Goal: Task Accomplishment & Management: Use online tool/utility

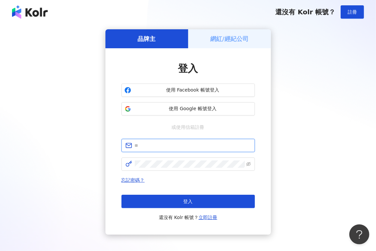
click at [157, 144] on input "text" at bounding box center [193, 145] width 116 height 7
type input "**********"
click button "登入" at bounding box center [187, 201] width 133 height 13
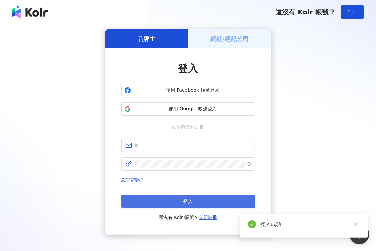
click at [196, 201] on button "登入" at bounding box center [187, 201] width 133 height 13
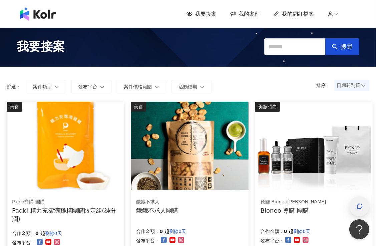
click at [362, 210] on icon "button" at bounding box center [359, 206] width 7 height 7
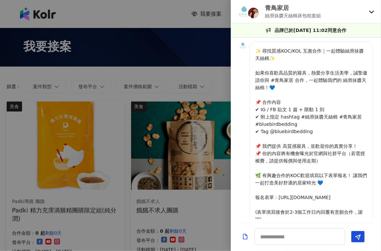
scroll to position [226, 0]
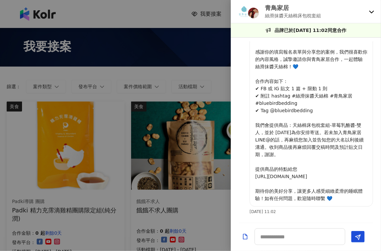
click at [368, 13] on div "青鳥家居 絲滑抹醬天絲棉床包枕套組" at bounding box center [306, 11] width 150 height 23
click at [371, 13] on icon at bounding box center [371, 11] width 5 height 5
click at [367, 14] on div "青鳥家居 絲滑抹醬天絲棉床包枕套組" at bounding box center [306, 11] width 150 height 23
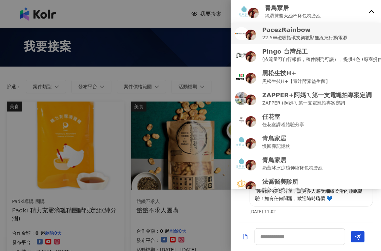
click at [302, 36] on p "22.5W磁吸指環支架數顯無線充行動電源" at bounding box center [304, 37] width 85 height 7
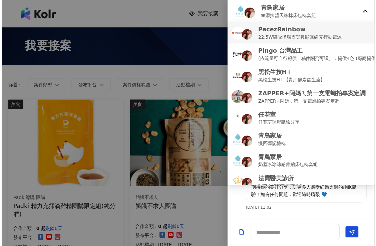
scroll to position [0, 0]
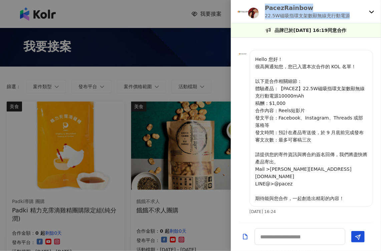
drag, startPoint x: 265, startPoint y: 8, endPoint x: 357, endPoint y: 20, distance: 92.8
click at [357, 20] on div "PacezRainbow 22.5W磁吸指環支架數顯無線充行動電源" at bounding box center [306, 11] width 150 height 23
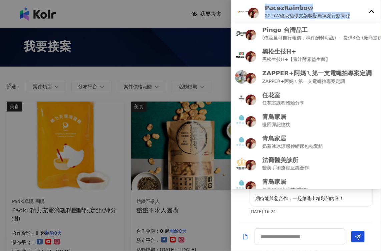
copy div "PacezRainbow 22.5W磁吸指環支架數顯無線充行動電源"
click at [302, 9] on p "PacezRainbow" at bounding box center [307, 8] width 85 height 8
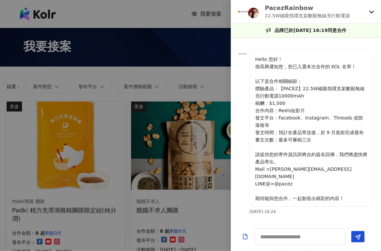
click at [139, 58] on div at bounding box center [190, 125] width 381 height 251
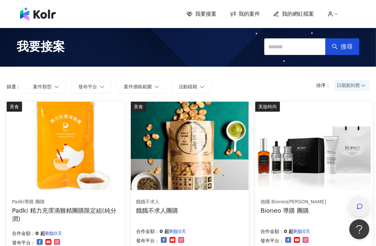
click at [359, 208] on icon "button" at bounding box center [359, 206] width 7 height 7
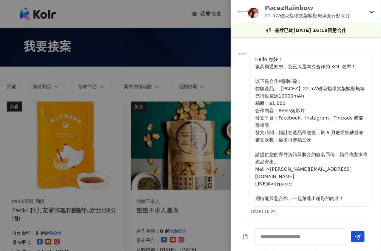
click at [371, 10] on icon at bounding box center [371, 11] width 5 height 5
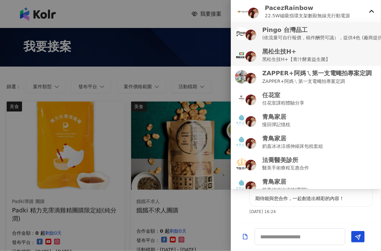
click at [291, 42] on li "Pingo 台灣品工 (依流量可自行報價，稿件酬勞可議），提供4色 (廠商提供)" at bounding box center [306, 34] width 150 height 22
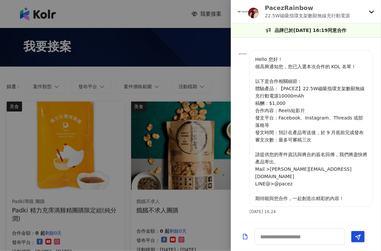
click at [369, 12] on icon at bounding box center [371, 11] width 5 height 5
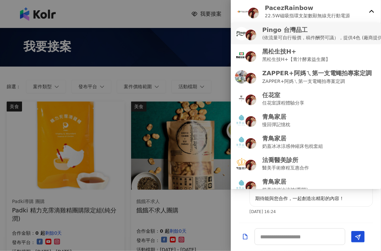
click at [287, 38] on p "(依流量可自行報價，稿件酬勞可議），提供4色 (廠商提供)" at bounding box center [323, 37] width 122 height 7
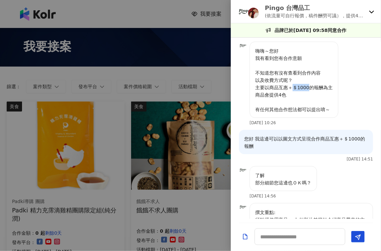
drag, startPoint x: 293, startPoint y: 88, endPoint x: 307, endPoint y: 89, distance: 13.7
click at [307, 89] on p "嗨嗨～您好 我有看到您有合作意願 不知道您有沒有查看到合作內容 以及收費方式呢？ 主要以商品互惠＋＄1000的報酬為主 商品會提供4色 有任何其他合作想法都可…" at bounding box center [293, 80] width 77 height 66
copy p "＄1000"
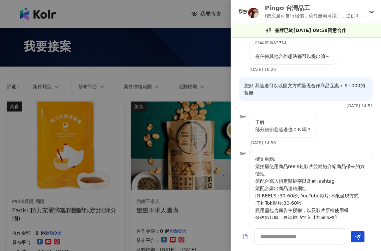
scroll to position [67, 0]
